Goal: Task Accomplishment & Management: Manage account settings

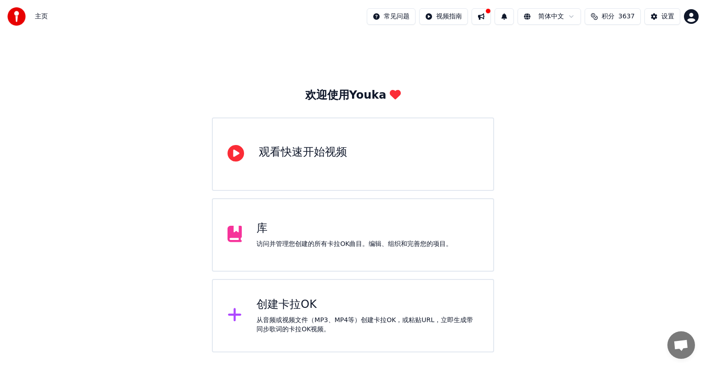
click at [339, 147] on div "观看快速开始视频" at bounding box center [303, 152] width 88 height 15
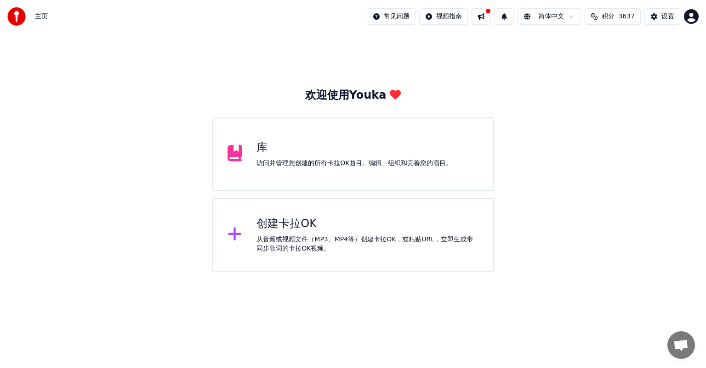
click at [667, 14] on div "设置" at bounding box center [667, 16] width 13 height 9
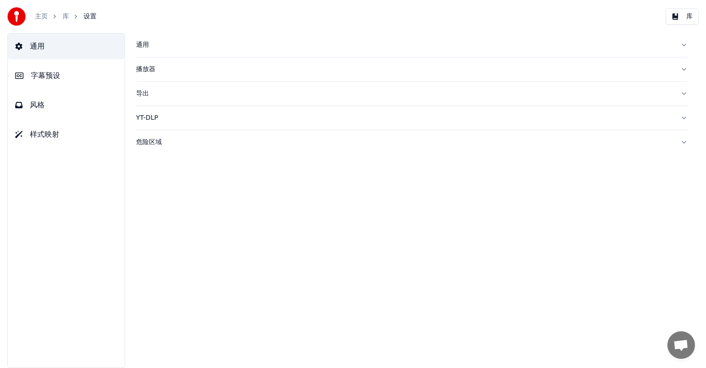
click at [62, 74] on button "字幕预设" at bounding box center [66, 76] width 117 height 26
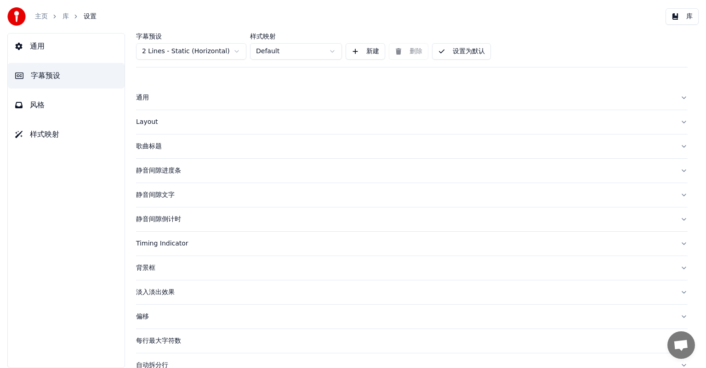
click at [162, 167] on div "静音间隙进度条" at bounding box center [404, 170] width 537 height 9
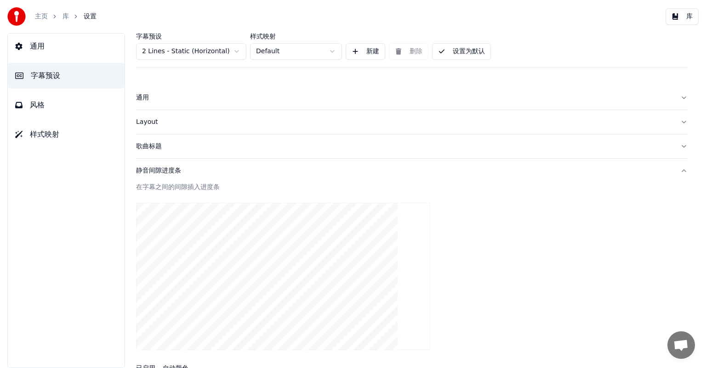
click at [678, 169] on button "静音间隙进度条" at bounding box center [411, 171] width 551 height 24
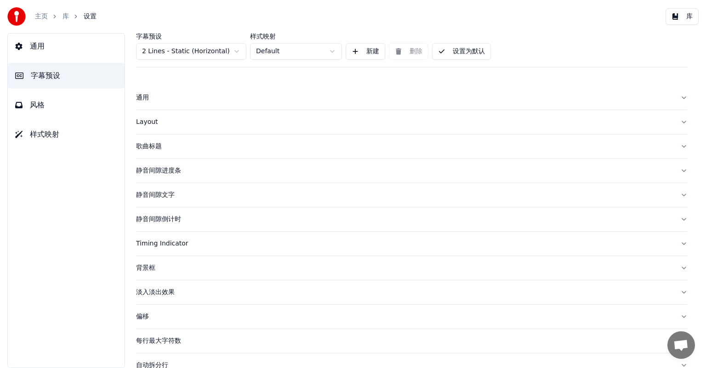
click at [674, 171] on button "静音间隙进度条" at bounding box center [411, 171] width 551 height 24
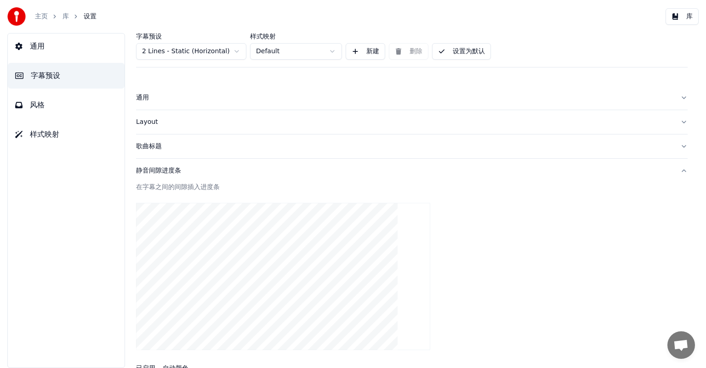
scroll to position [46, 0]
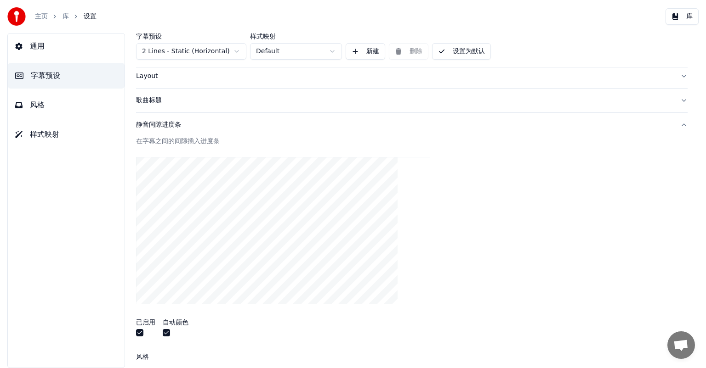
click at [167, 126] on div "静音间隙进度条" at bounding box center [404, 124] width 537 height 9
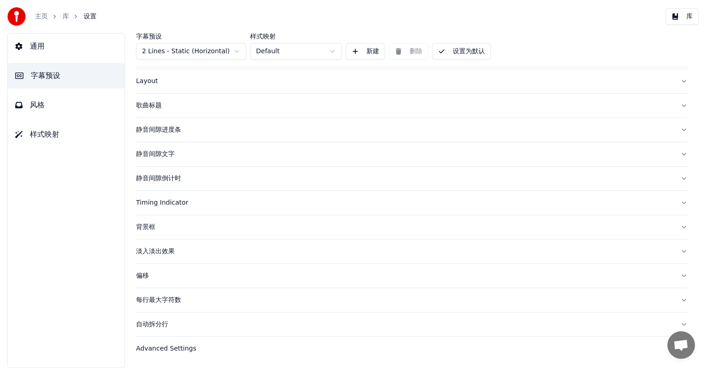
scroll to position [40, 0]
click at [147, 156] on div "静音间隙文字" at bounding box center [404, 155] width 537 height 9
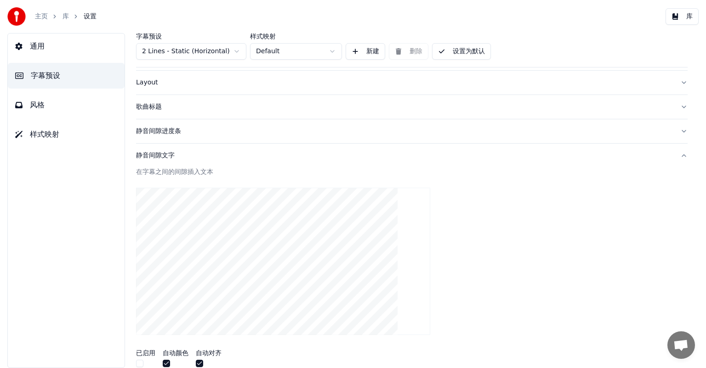
click at [162, 174] on div "在字幕之间的间隙插入文本" at bounding box center [411, 172] width 551 height 9
click at [167, 157] on div "静音间隙文字" at bounding box center [404, 155] width 537 height 9
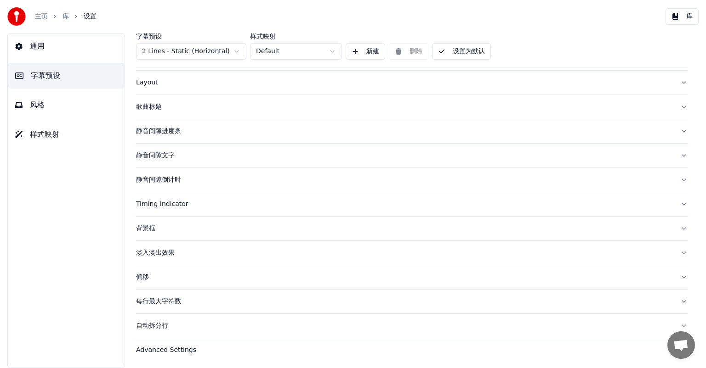
click at [169, 180] on div "静音间隙倒计时" at bounding box center [404, 179] width 537 height 9
click at [169, 178] on div "静音间隙倒计时" at bounding box center [404, 179] width 537 height 9
click at [162, 202] on div "Timing Indicator" at bounding box center [404, 204] width 537 height 9
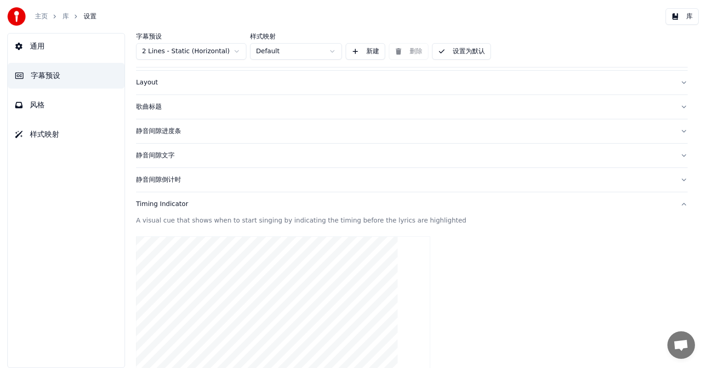
click at [183, 202] on div "Timing Indicator" at bounding box center [404, 204] width 537 height 9
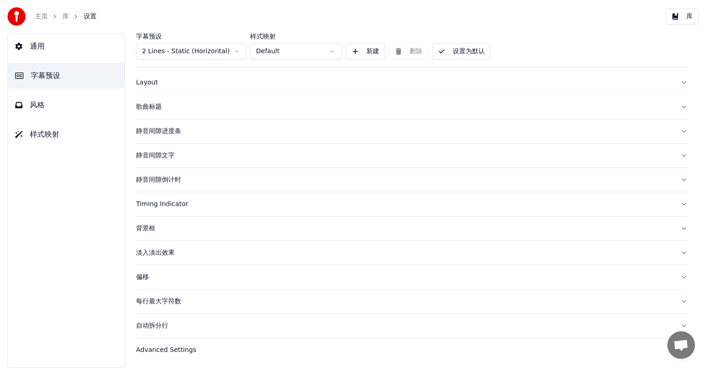
click at [153, 226] on div "背景框" at bounding box center [404, 228] width 537 height 9
click at [150, 226] on div "背景框" at bounding box center [404, 228] width 537 height 9
click at [144, 277] on div "偏移" at bounding box center [404, 277] width 537 height 9
click at [150, 294] on div "将字幕偏移一定的秒数" at bounding box center [411, 293] width 551 height 9
click at [144, 277] on div "偏移" at bounding box center [404, 277] width 537 height 9
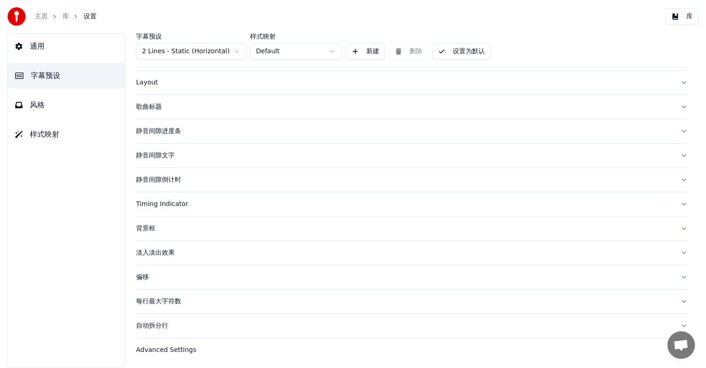
click at [160, 300] on div "每行最大字符数" at bounding box center [404, 301] width 537 height 9
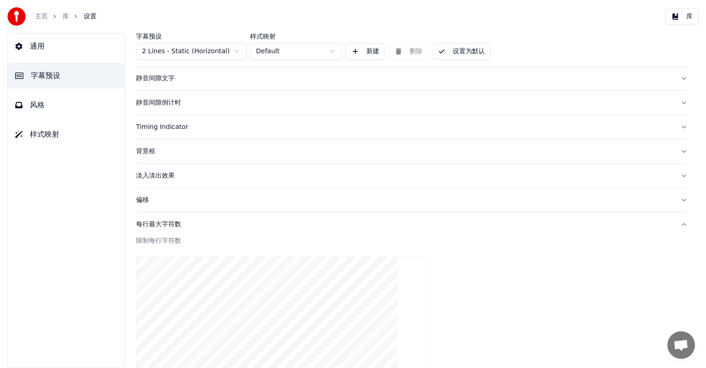
scroll to position [177, 0]
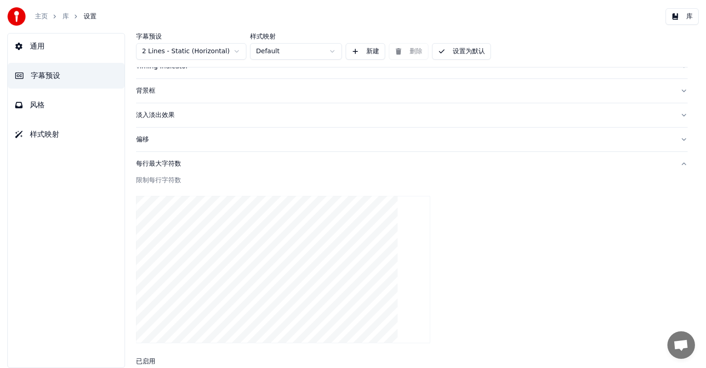
click at [168, 163] on div "每行最大字符数" at bounding box center [404, 163] width 537 height 9
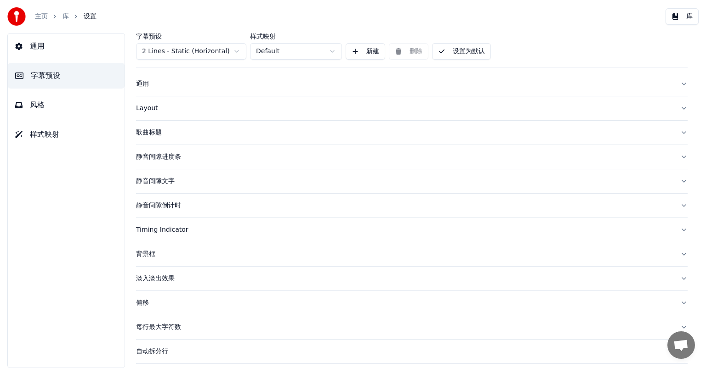
scroll to position [0, 0]
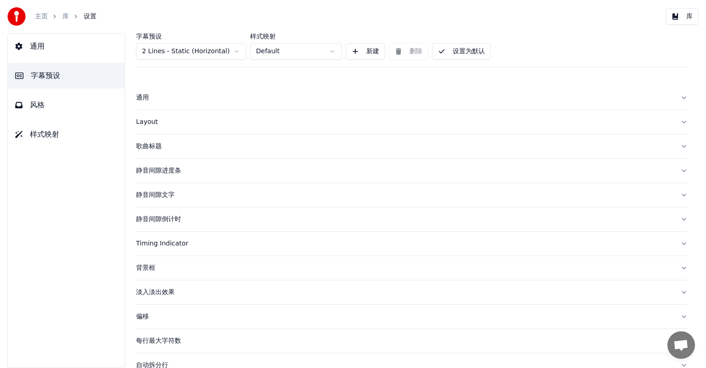
click at [45, 73] on span "字幕预设" at bounding box center [45, 75] width 29 height 11
click at [44, 74] on span "字幕预设" at bounding box center [45, 75] width 29 height 11
click at [40, 43] on span "通用" at bounding box center [37, 46] width 15 height 11
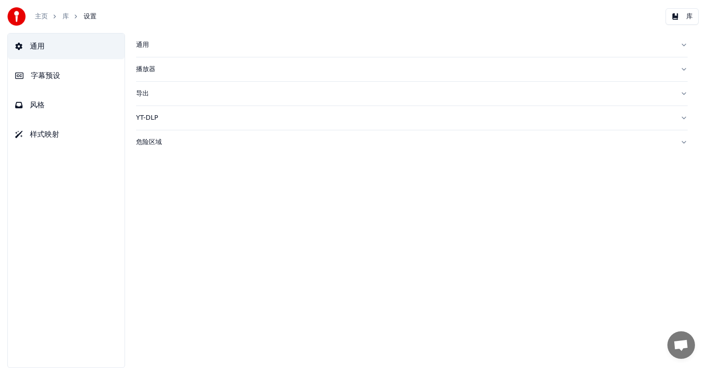
click at [34, 72] on span "字幕预设" at bounding box center [45, 75] width 29 height 11
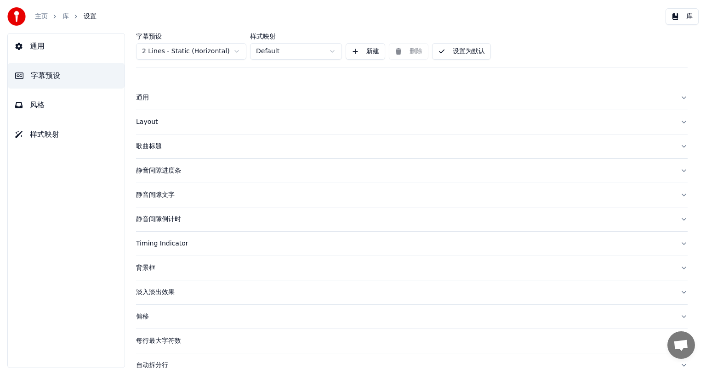
click at [147, 97] on div "通用" at bounding box center [404, 97] width 537 height 9
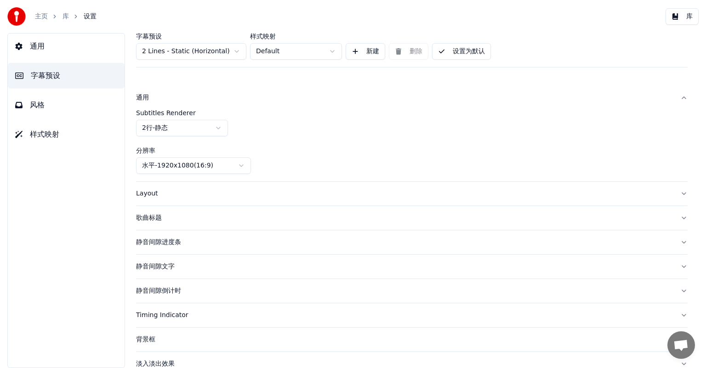
click at [40, 45] on span "通用" at bounding box center [37, 46] width 15 height 11
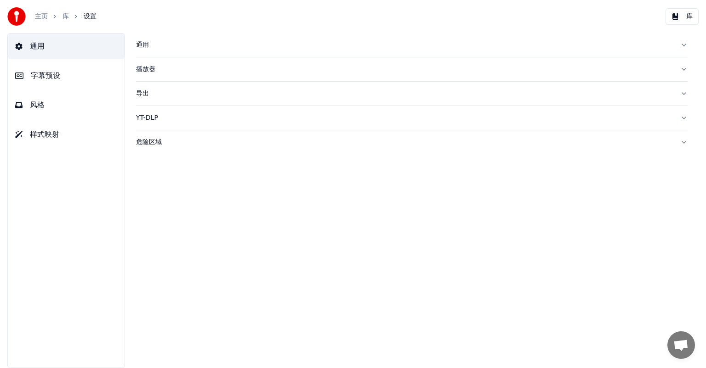
click at [42, 74] on span "字幕预设" at bounding box center [45, 75] width 29 height 11
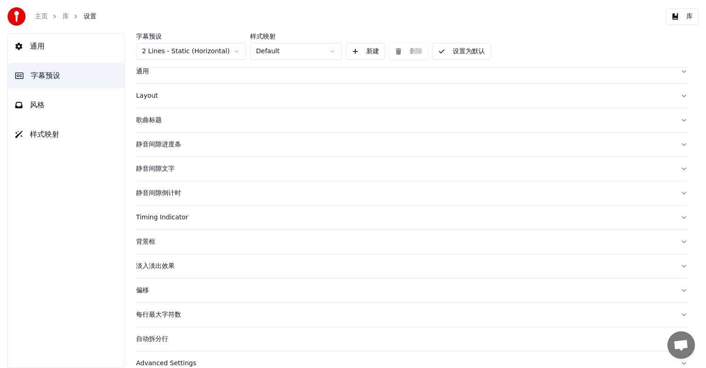
scroll to position [40, 0]
